Goal: Task Accomplishment & Management: Manage account settings

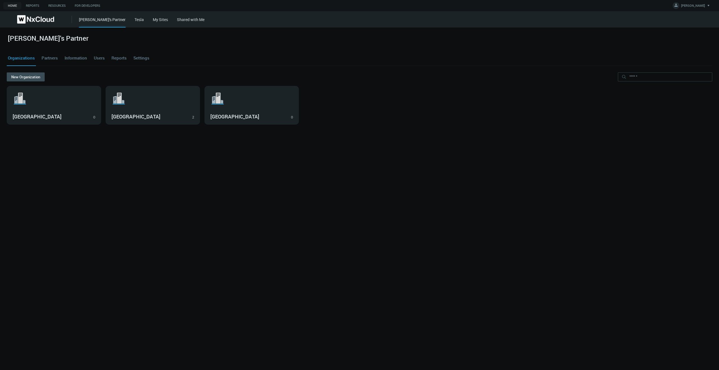
click at [153, 20] on link "My Sites" at bounding box center [160, 19] width 15 height 5
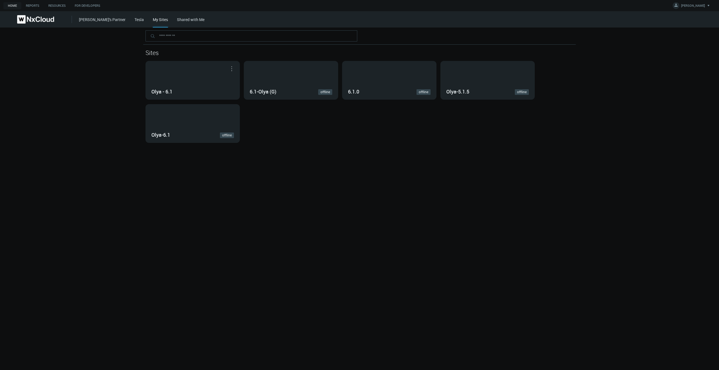
click at [240, 173] on div "Sites Olya - 6.1 Open in Nx Witness 6.1-Olya (G) offline 6.1.0 offline Olya-5.1…" at bounding box center [359, 199] width 719 height 343
click at [301, 170] on div "Sites Olya - 6.1 Open in Nx Witness 6.1-Olya (G) offline 6.1.0 offline Olya-5.1…" at bounding box center [359, 199] width 719 height 343
click at [177, 79] on div "Olya - 6.1" at bounding box center [193, 80] width 94 height 38
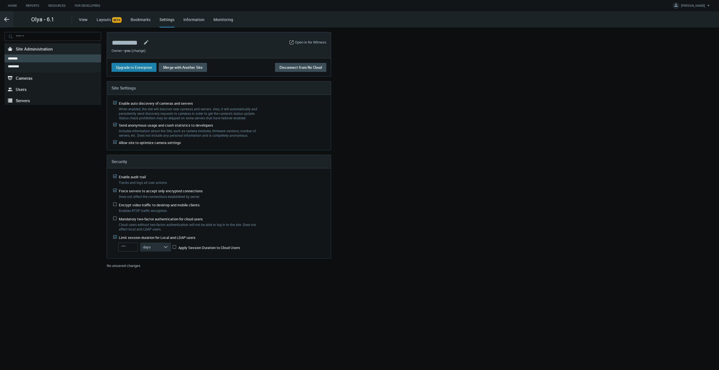
click at [135, 71] on button "Upgrade to Enterprise" at bounding box center [134, 67] width 45 height 9
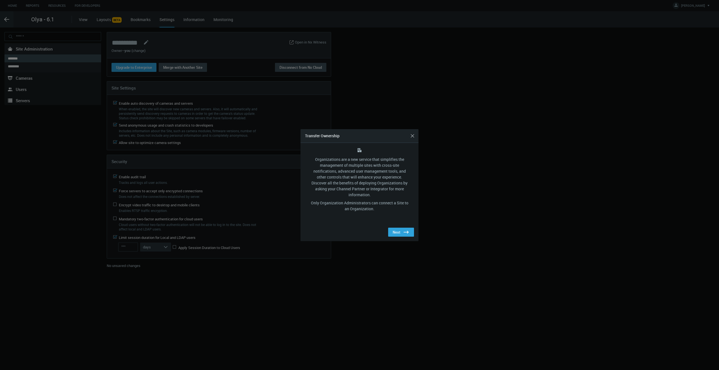
click at [320, 228] on div "Next .st0{fill:#2B383F;}" at bounding box center [359, 232] width 109 height 9
click at [404, 235] on icon ".st0{fill:#2B383F;}" at bounding box center [406, 232] width 7 height 7
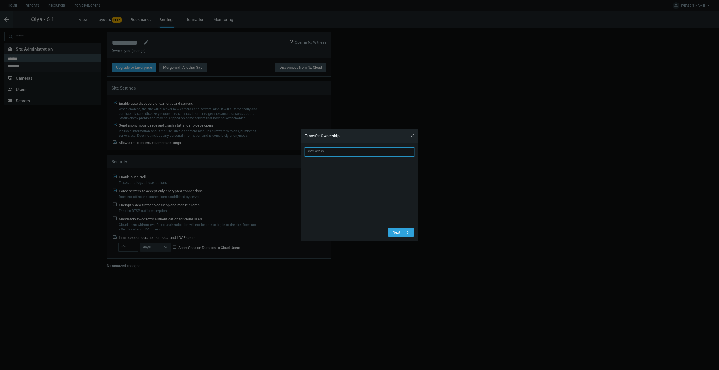
click at [349, 152] on input "text" at bounding box center [359, 151] width 109 height 9
click at [414, 135] on button "Close" at bounding box center [412, 135] width 9 height 9
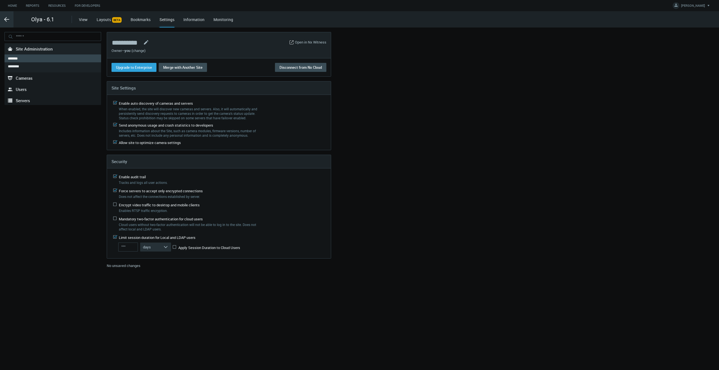
click at [7, 21] on icon ".arrow {fill-rule:evenodd;clip-rule:evenodd;fill:none;stroke:var(--btn-arrow-co…" at bounding box center [6, 19] width 7 height 7
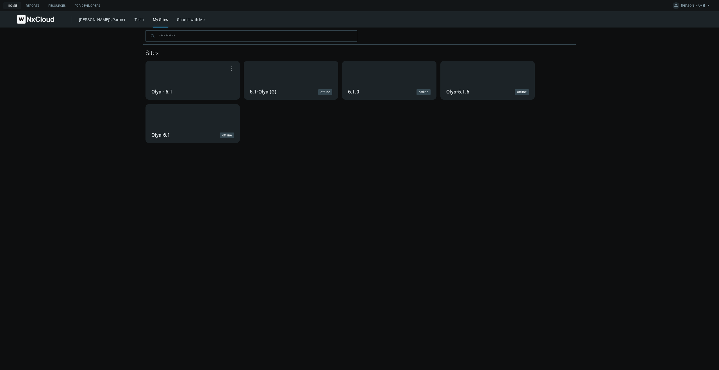
click at [90, 22] on div "[PERSON_NAME]'s Partner Tesla My Sites Shared with Me" at bounding box center [399, 19] width 640 height 16
click at [89, 18] on link "[PERSON_NAME]'s Partner" at bounding box center [102, 19] width 47 height 5
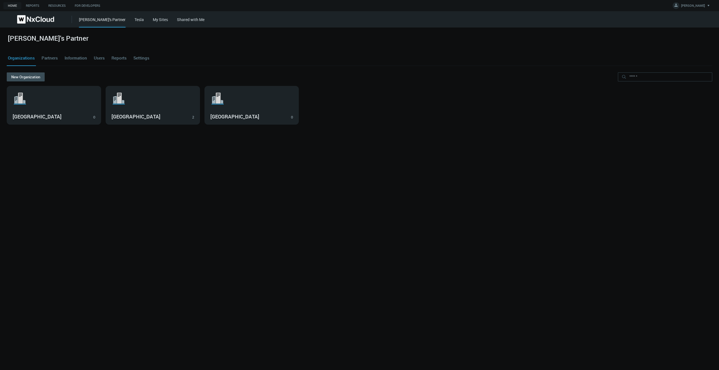
click at [153, 19] on link "My Sites" at bounding box center [160, 19] width 15 height 5
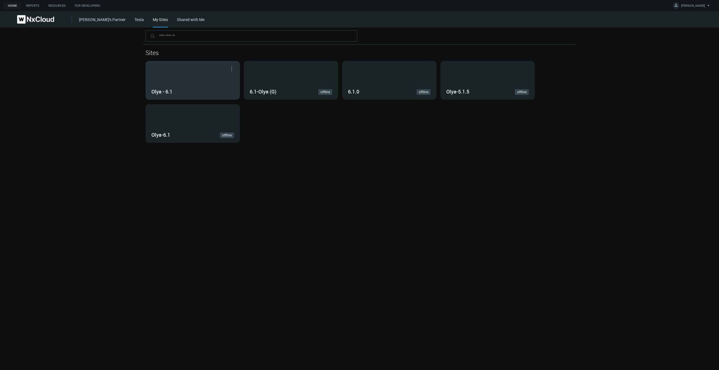
click at [191, 78] on div "Olya - 6.1" at bounding box center [193, 80] width 94 height 38
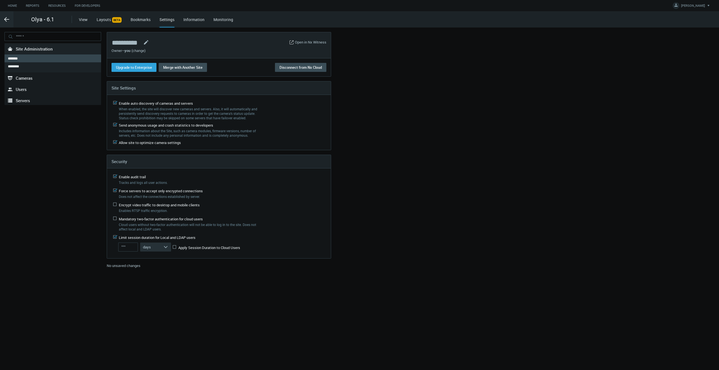
click at [142, 52] on link "(change)" at bounding box center [138, 50] width 14 height 5
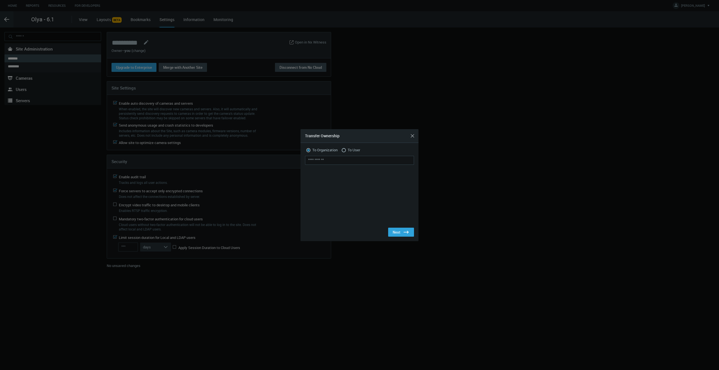
click at [351, 151] on span "To User" at bounding box center [354, 151] width 12 height 6
click at [362, 219] on button "Add Users" at bounding box center [360, 220] width 26 height 9
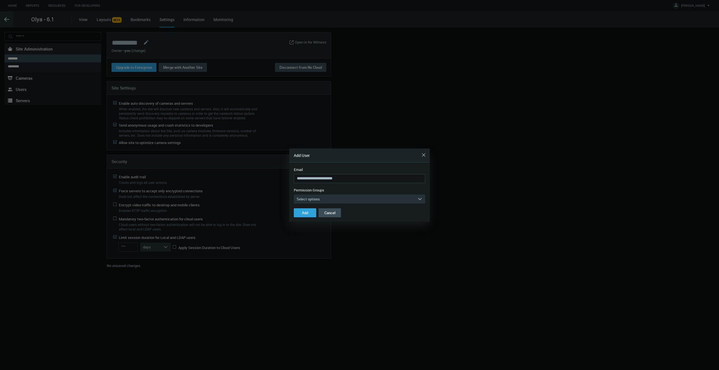
click at [313, 179] on input "**********" at bounding box center [359, 178] width 131 height 9
type input "**********"
click at [338, 198] on button "Select options arrow_expand" at bounding box center [359, 199] width 131 height 9
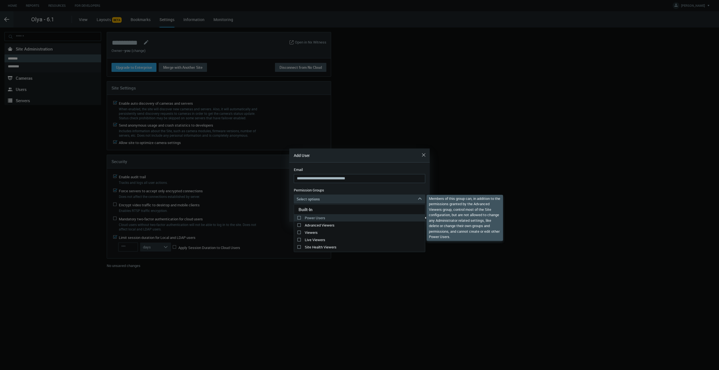
click at [310, 218] on label "Power Users" at bounding box center [359, 218] width 131 height 7
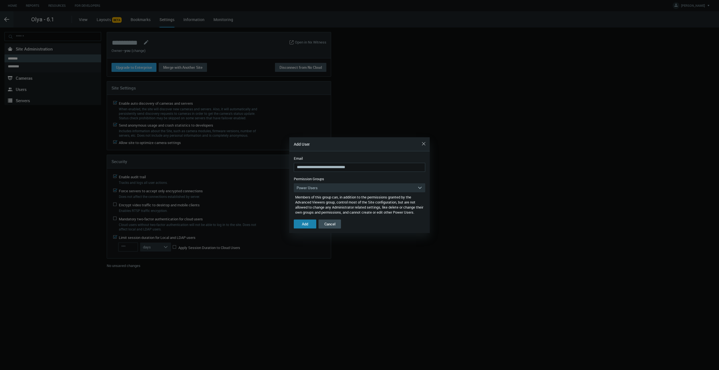
click at [304, 226] on div "Add" at bounding box center [305, 224] width 6 height 4
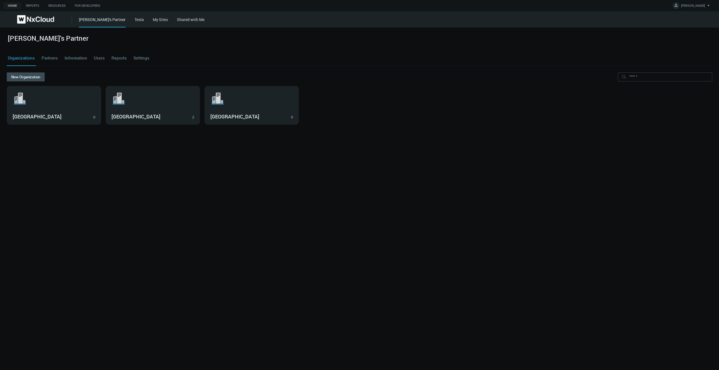
click at [153, 21] on link "My Sites" at bounding box center [160, 19] width 15 height 5
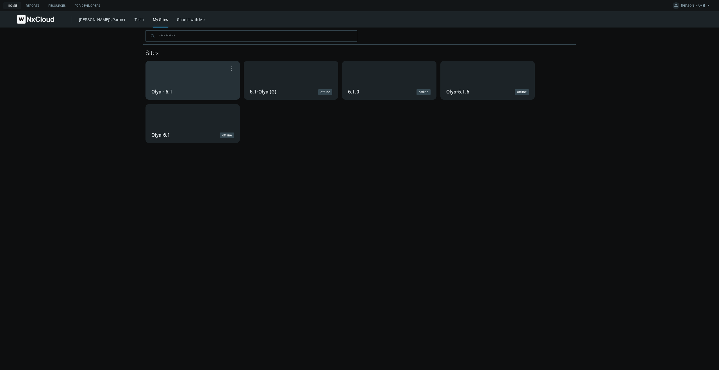
click at [191, 73] on div "Olya - 6.1" at bounding box center [193, 80] width 94 height 38
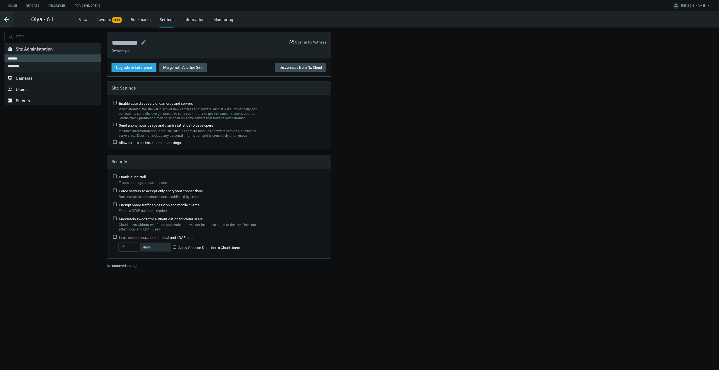
type input "**"
click at [42, 90] on link ".st0{fill-rule:evenodd;clip-rule:evenodd;fill:#2B383F;} Users" at bounding box center [52, 89] width 97 height 11
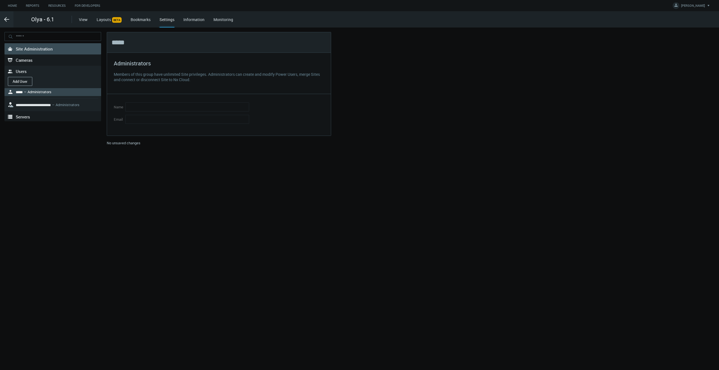
click at [41, 46] on span "Site Administration" at bounding box center [34, 49] width 37 height 6
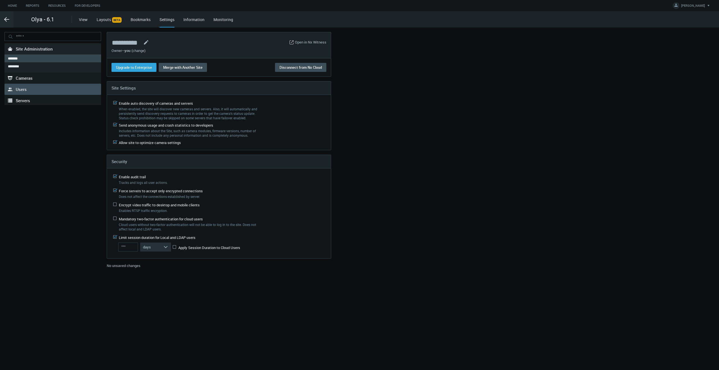
click at [26, 92] on link ".st0{fill-rule:evenodd;clip-rule:evenodd;fill:#2B383F;} Users" at bounding box center [52, 89] width 97 height 11
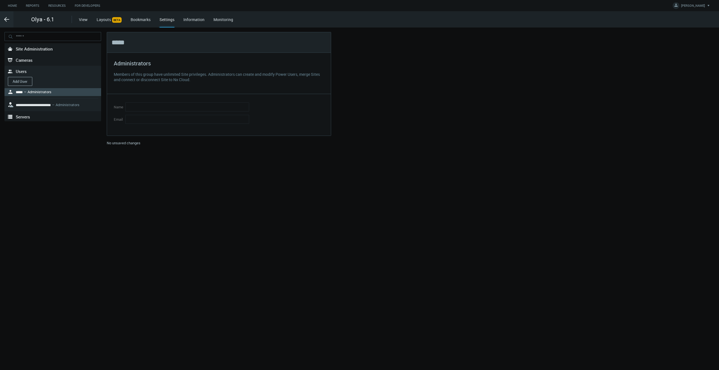
click at [20, 79] on button "Add User" at bounding box center [20, 81] width 24 height 9
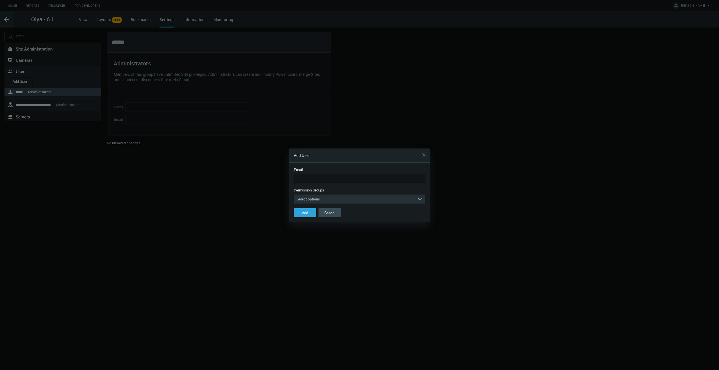
click at [376, 181] on input "Email" at bounding box center [359, 178] width 131 height 9
click at [313, 180] on input "**********" at bounding box center [359, 178] width 131 height 9
type input "**********"
click at [333, 199] on button "Select options arrow_expand" at bounding box center [359, 199] width 131 height 9
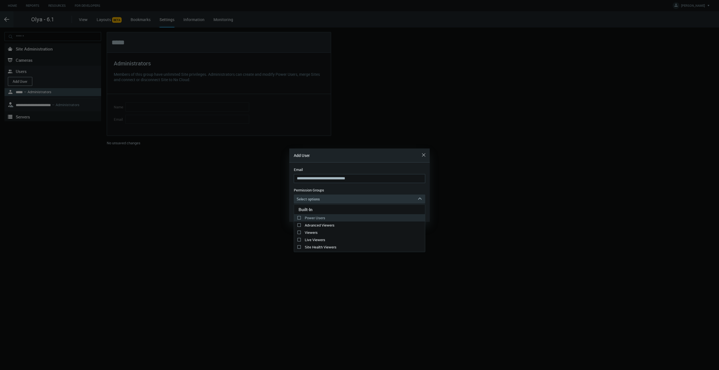
click at [315, 218] on label "Power Users" at bounding box center [359, 218] width 131 height 7
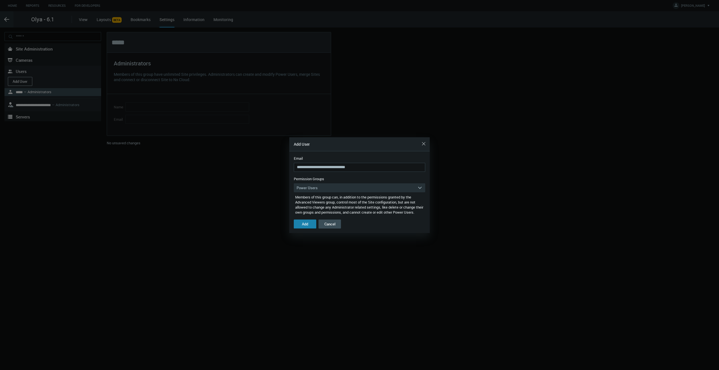
click at [300, 229] on button "Add" at bounding box center [305, 224] width 22 height 9
